Goal: Use online tool/utility

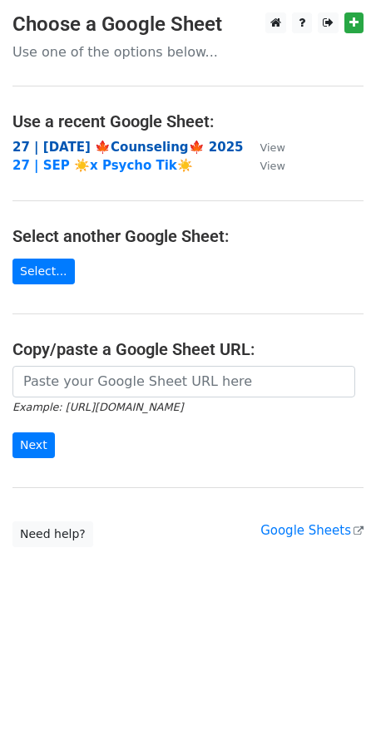
click at [98, 146] on strong "27 | [DATE] 🍁Counseling🍁 2025" at bounding box center [127, 147] width 231 height 15
click at [64, 140] on strong "27 | [DATE] 🍁Counseling🍁 2025" at bounding box center [127, 147] width 231 height 15
